Goal: Task Accomplishment & Management: Use online tool/utility

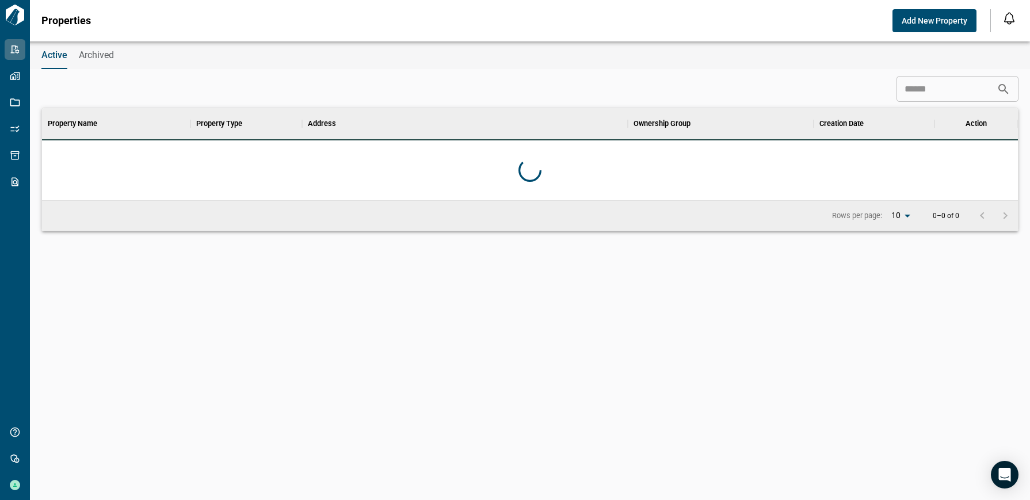
scroll to position [83, 971]
click at [470, 81] on div "​" at bounding box center [529, 89] width 977 height 26
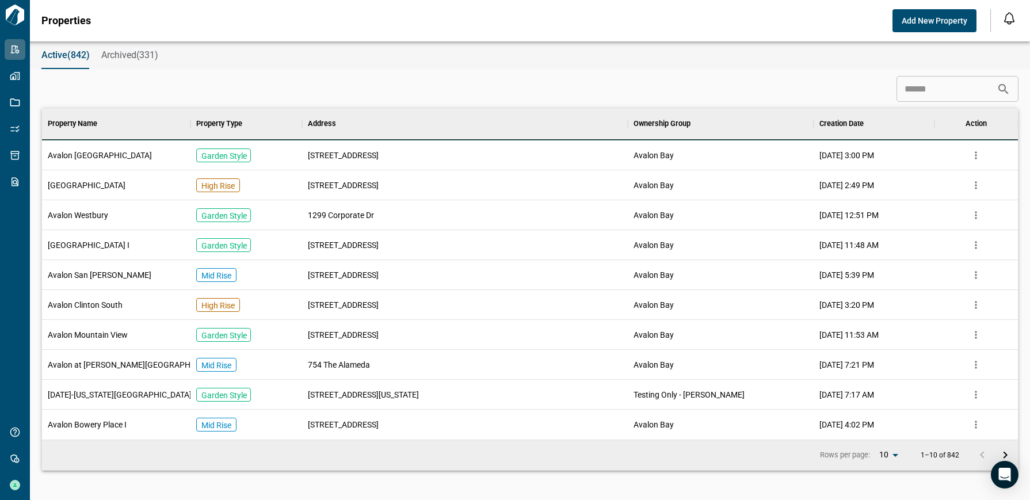
scroll to position [323, 971]
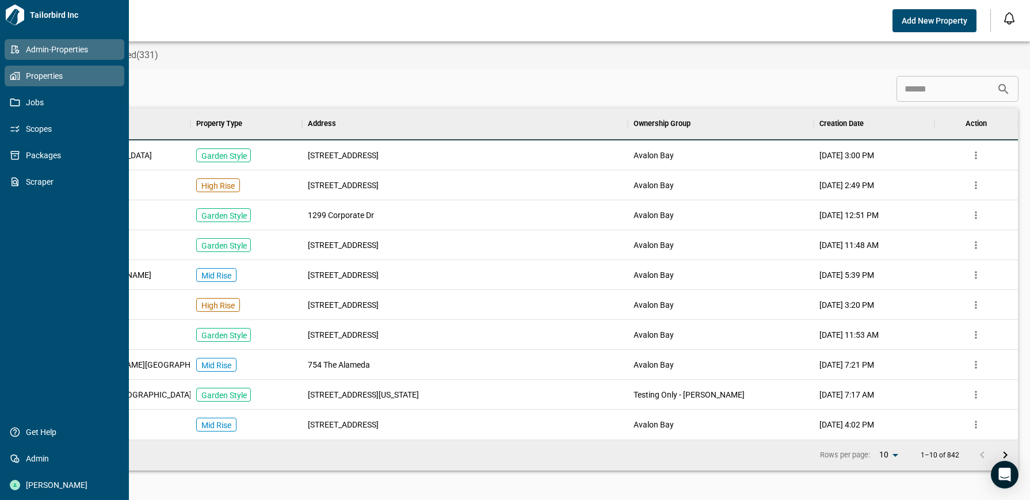
click at [21, 82] on link "Properties" at bounding box center [65, 76] width 120 height 21
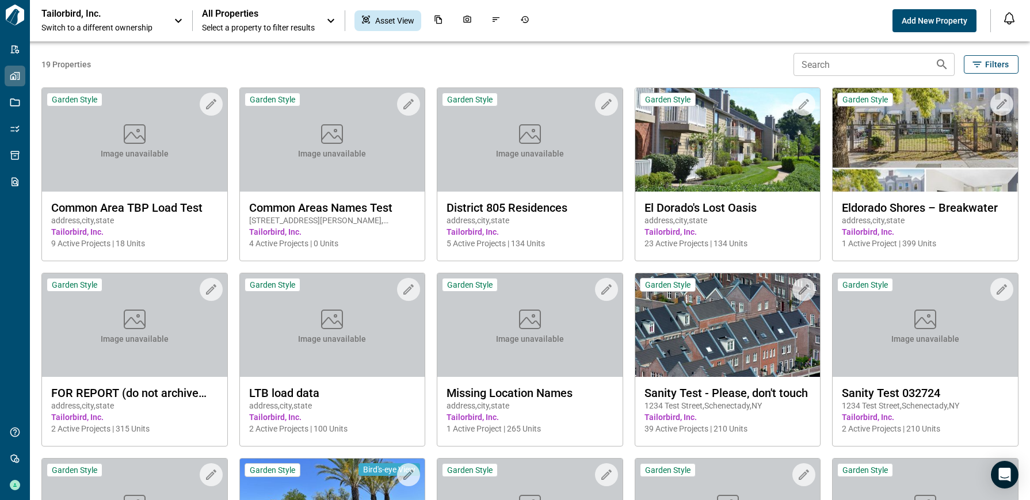
click at [76, 21] on div "Tailorbird, Inc. Switch to a different ownership" at bounding box center [101, 20] width 121 height 25
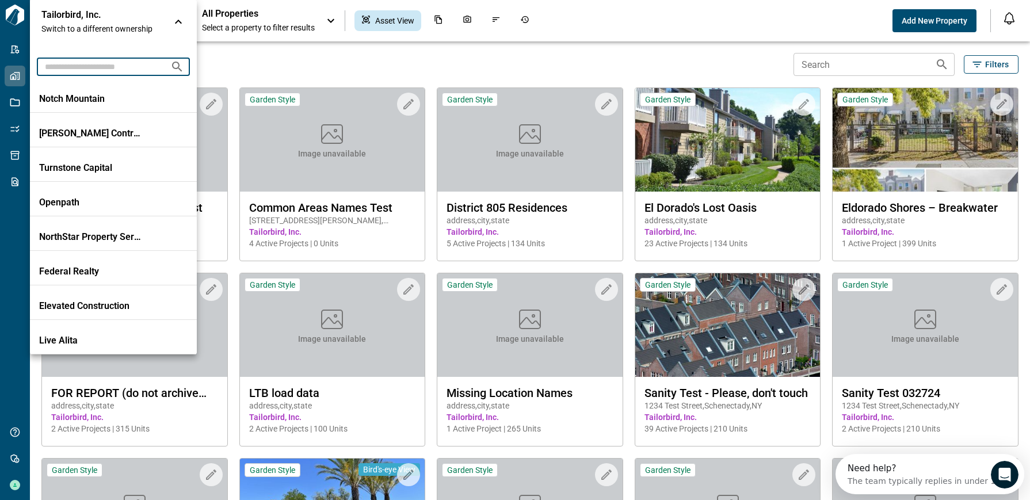
click at [124, 70] on input "text" at bounding box center [99, 66] width 124 height 21
type input "*"
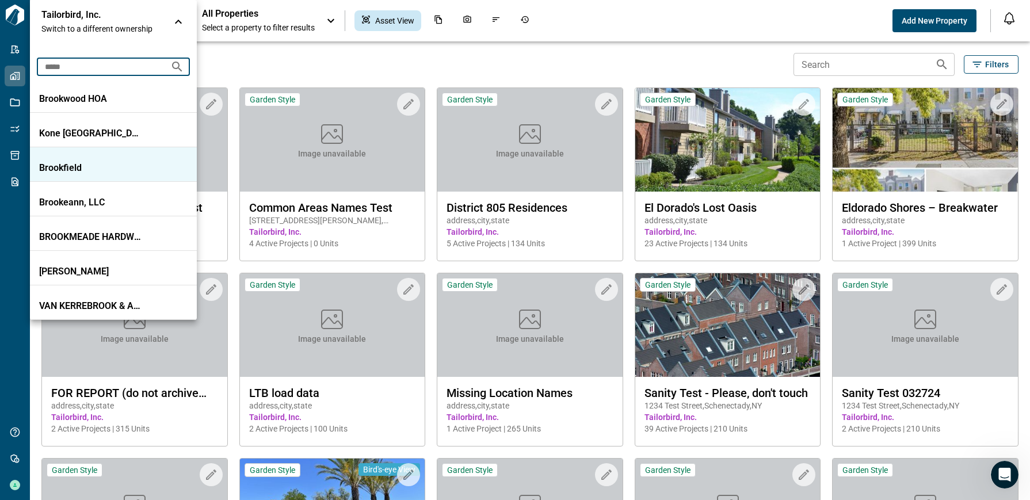
type input "*****"
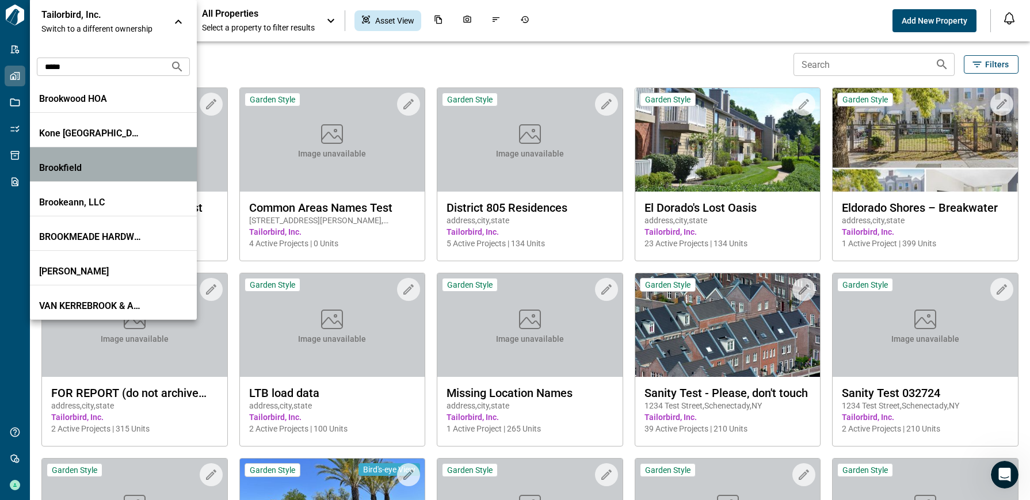
click at [98, 173] on p "Brookfield" at bounding box center [91, 168] width 104 height 12
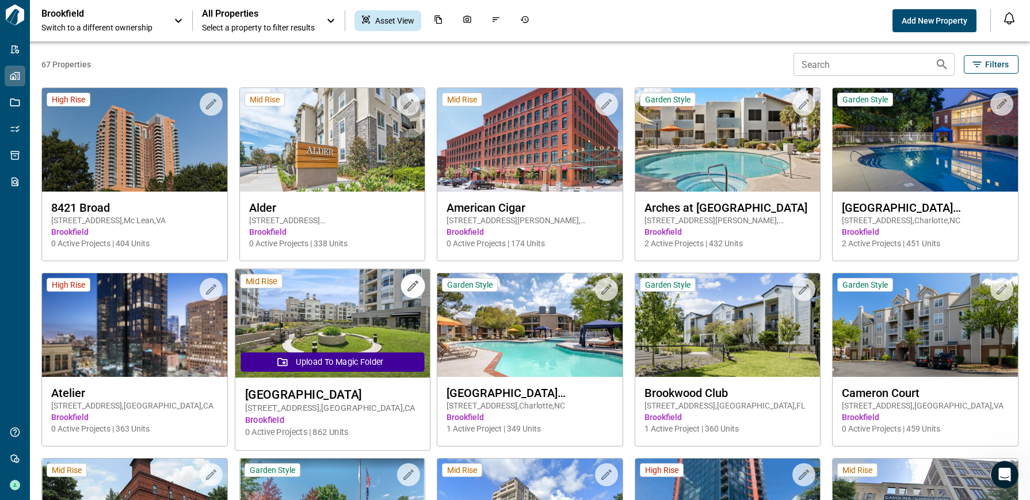
click at [359, 319] on img at bounding box center [332, 323] width 195 height 109
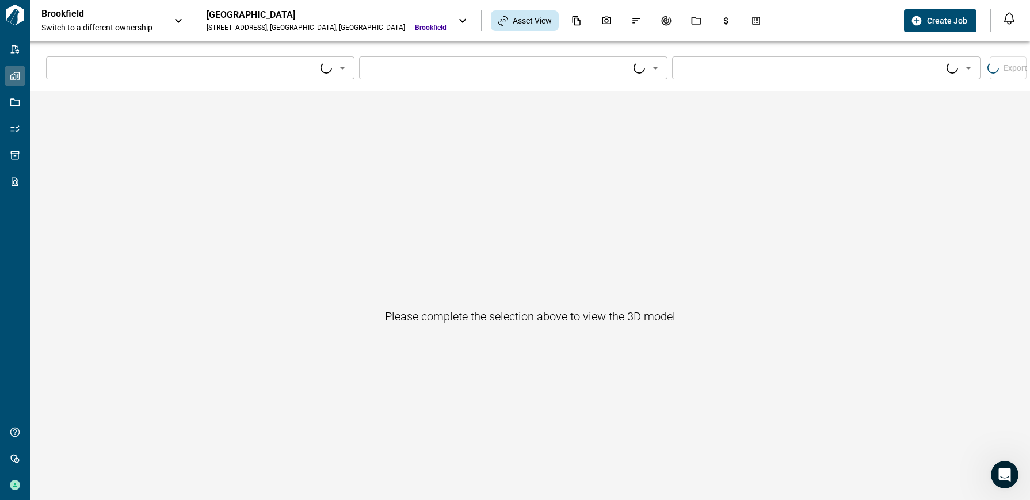
type input "****"
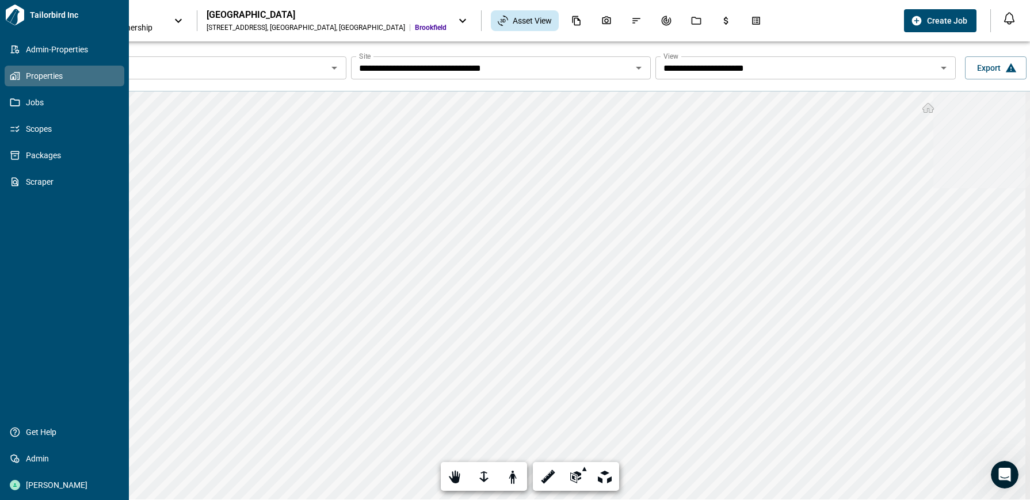
click at [20, 76] on icon at bounding box center [17, 76] width 6 height 8
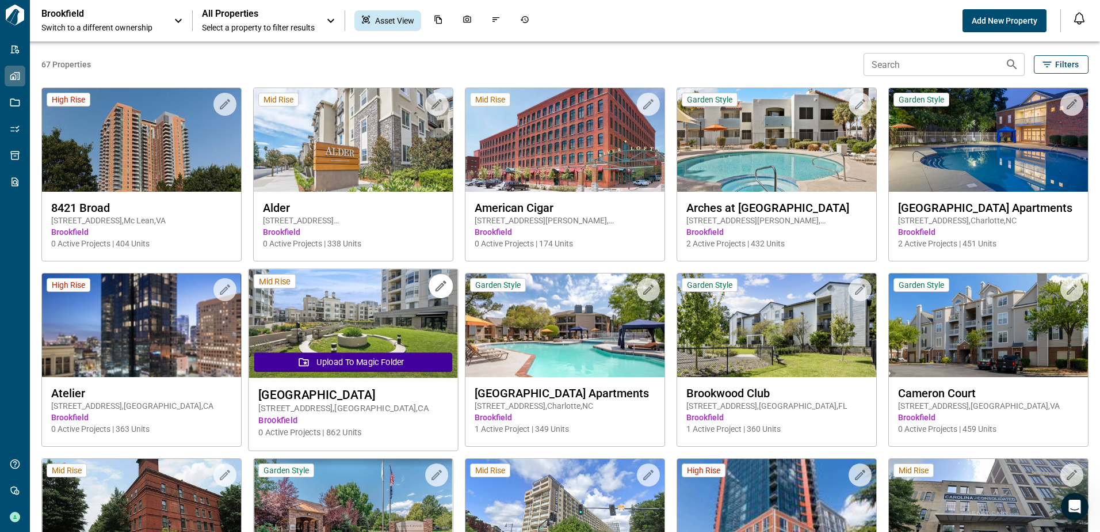
click at [386, 319] on img at bounding box center [353, 323] width 209 height 109
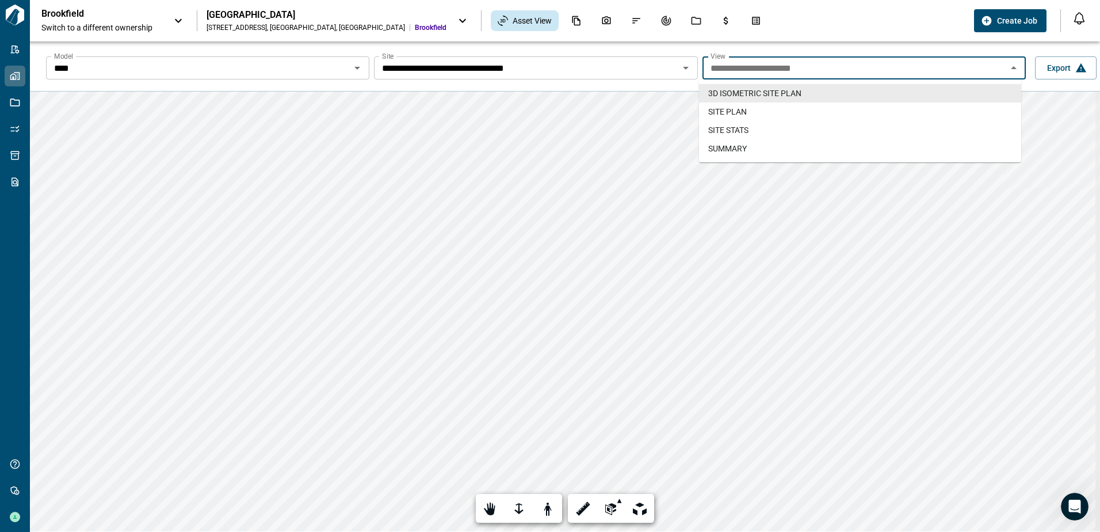
click at [775, 69] on input "**********" at bounding box center [855, 68] width 298 height 16
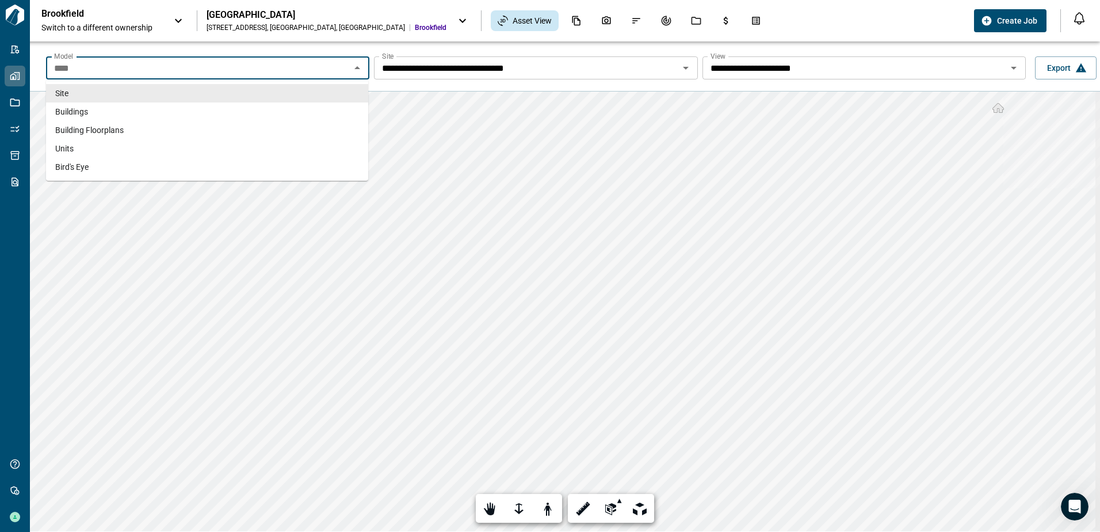
click at [156, 70] on input "****" at bounding box center [198, 68] width 298 height 16
click at [153, 108] on li "Buildings" at bounding box center [207, 111] width 322 height 18
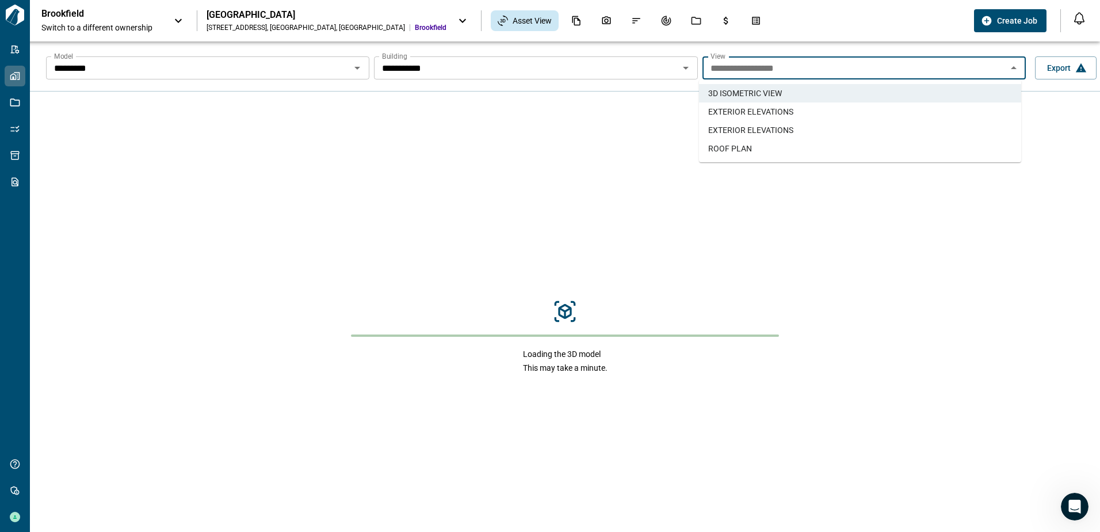
click at [763, 117] on li "EXTERIOR ELEVATIONS" at bounding box center [860, 111] width 322 height 18
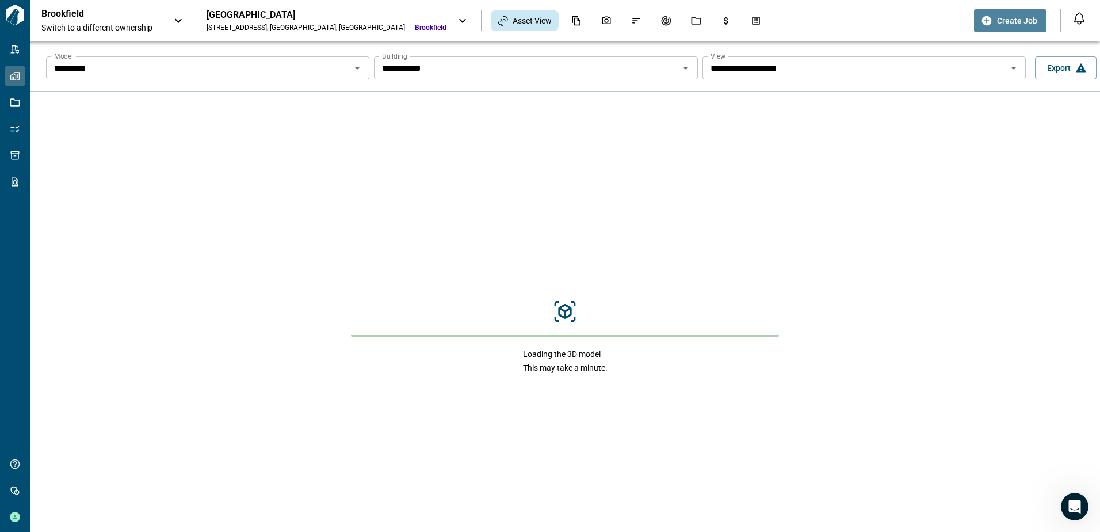
click at [1028, 12] on button "Create Job" at bounding box center [1010, 20] width 73 height 23
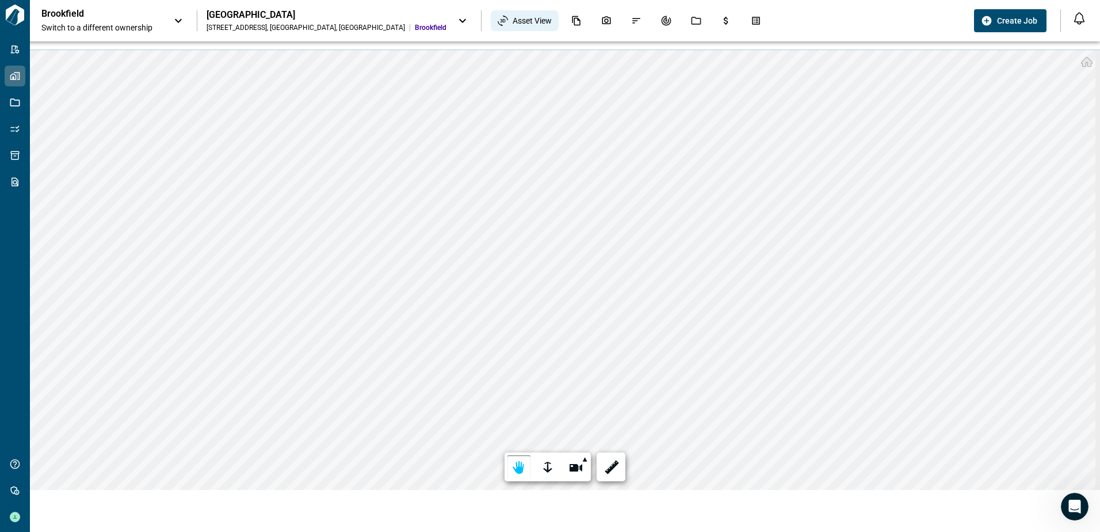
click at [513, 24] on span "Asset View" at bounding box center [532, 21] width 39 height 12
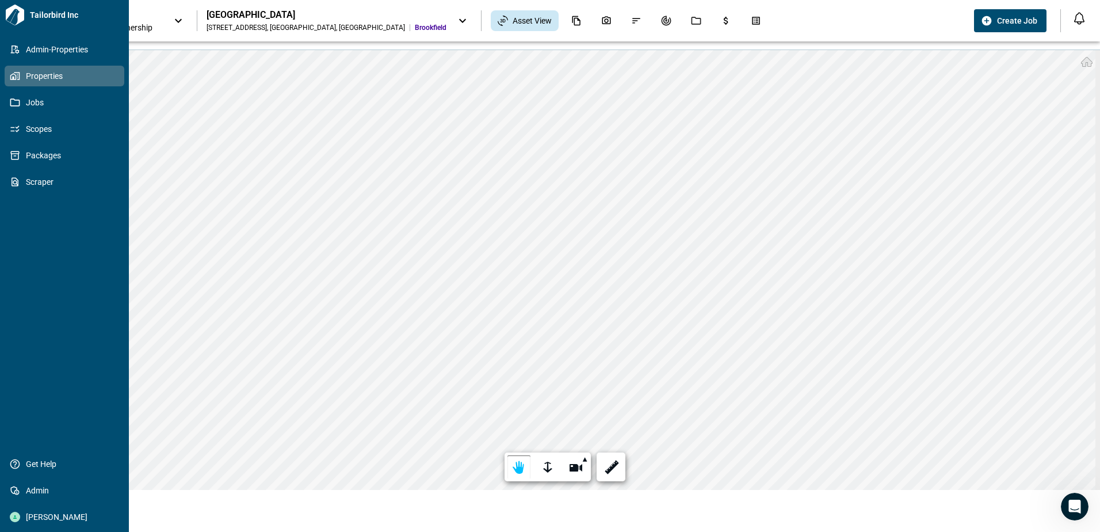
drag, startPoint x: 27, startPoint y: 75, endPoint x: 95, endPoint y: 71, distance: 68.0
click at [27, 74] on span "Properties" at bounding box center [66, 76] width 93 height 12
